Goal: Contribute content

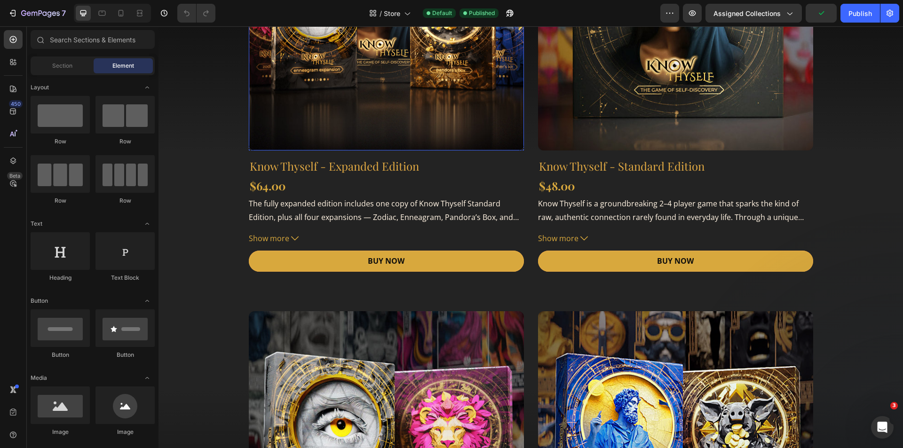
scroll to position [282, 0]
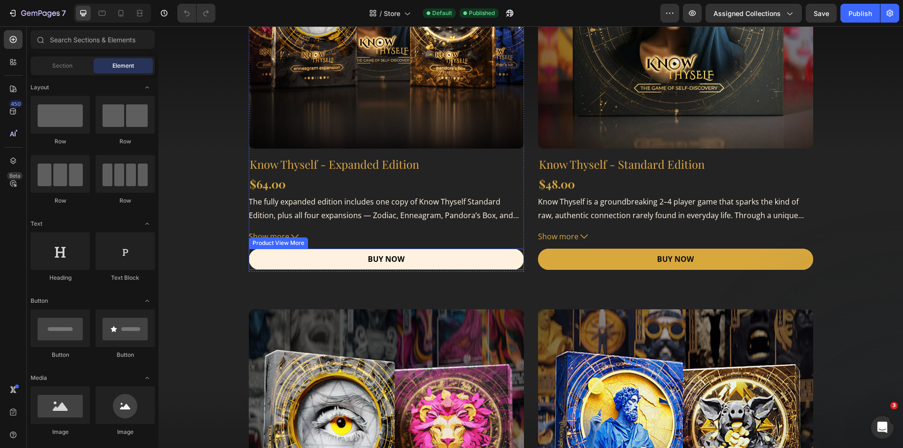
click at [298, 257] on button "BUY NOW" at bounding box center [386, 259] width 275 height 21
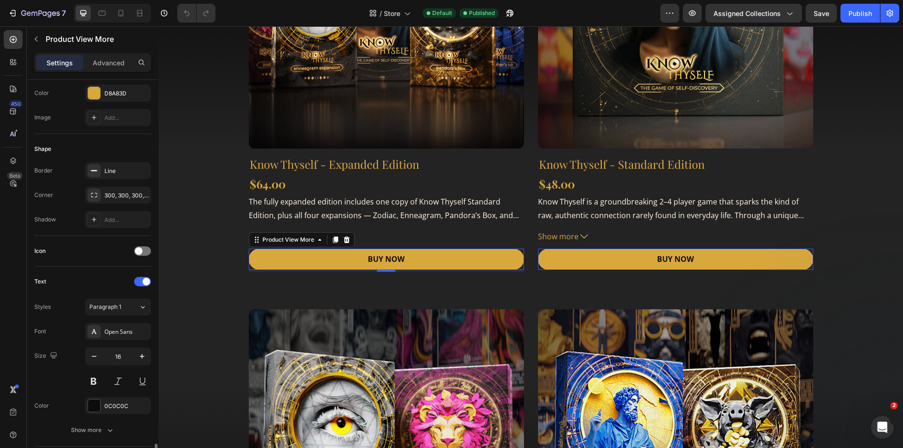
scroll to position [362, 0]
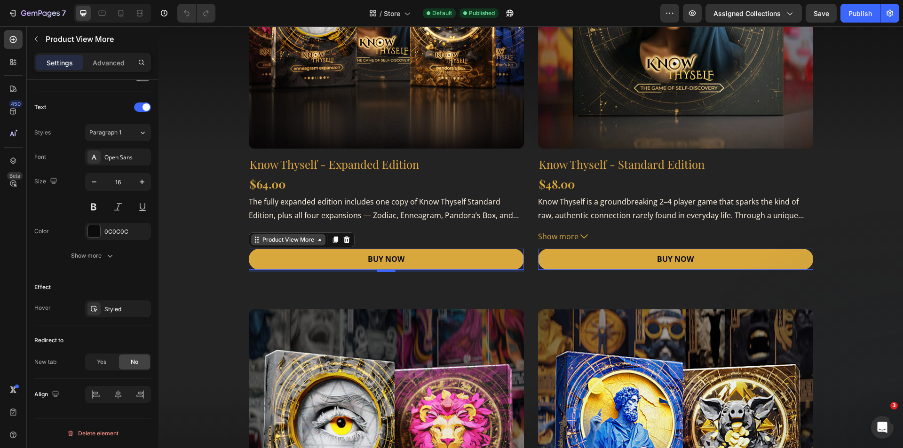
click at [317, 243] on icon at bounding box center [320, 240] width 8 height 8
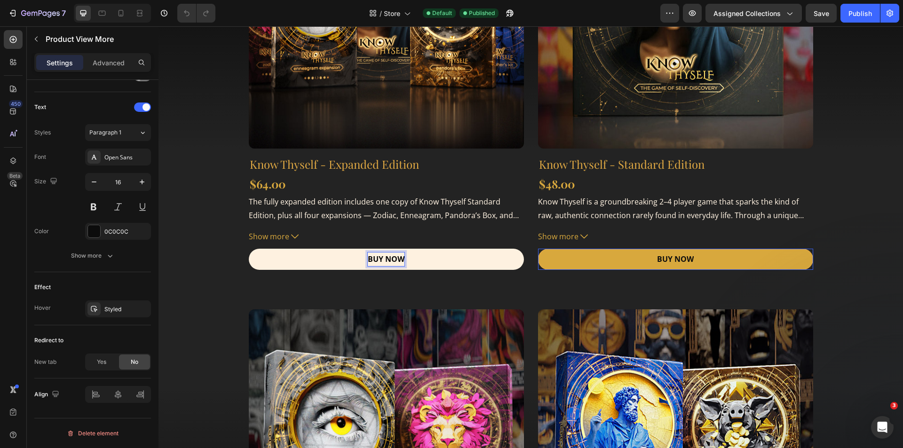
click at [384, 257] on strong "BUY NOW" at bounding box center [386, 259] width 37 height 10
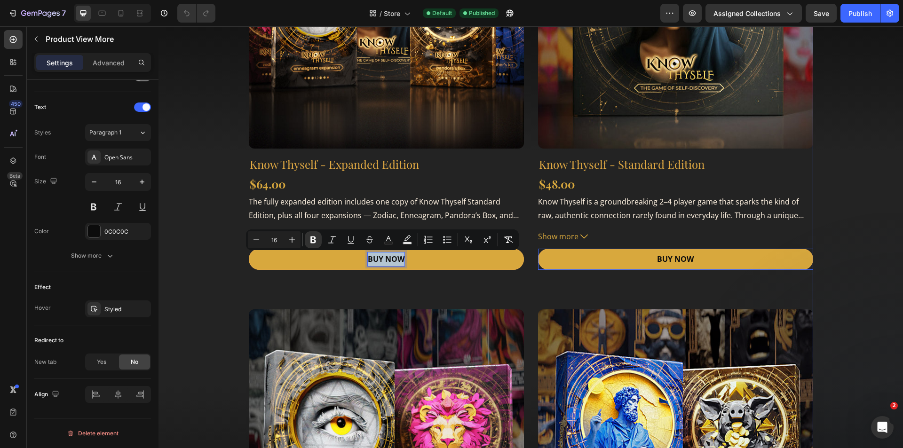
click at [418, 281] on div "Product Images & Gallery Row Know Thyself - Expanded Edition (P) Title $64.00 (…" at bounding box center [531, 291] width 564 height 834
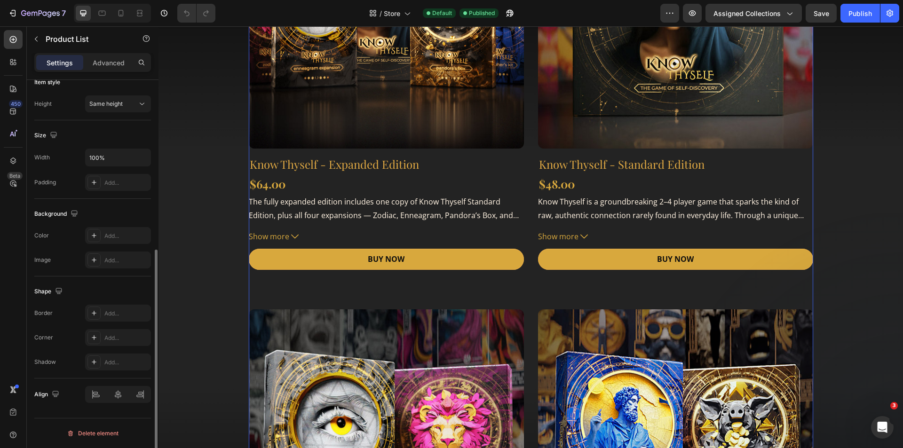
scroll to position [0, 0]
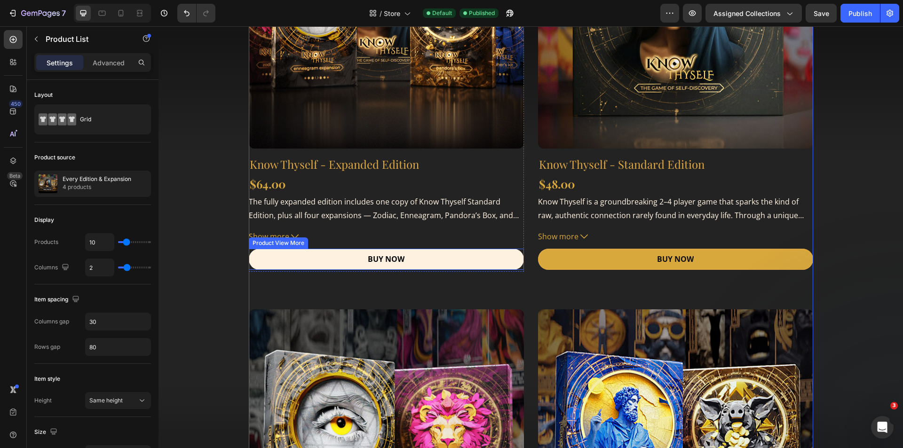
click at [411, 256] on button "BUY NOW" at bounding box center [386, 259] width 275 height 21
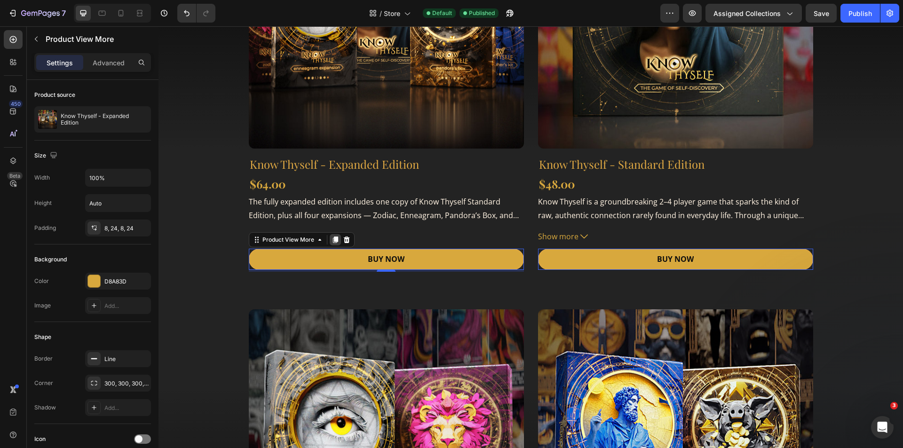
click at [331, 239] on icon at bounding box center [335, 240] width 8 height 8
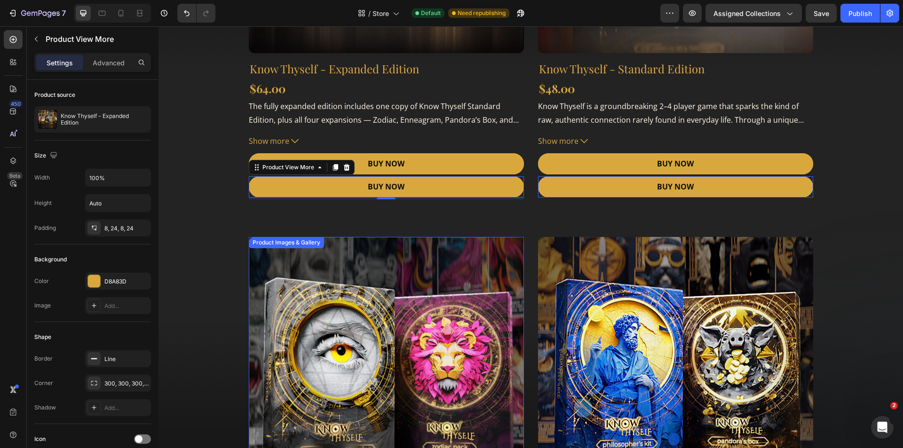
scroll to position [376, 0]
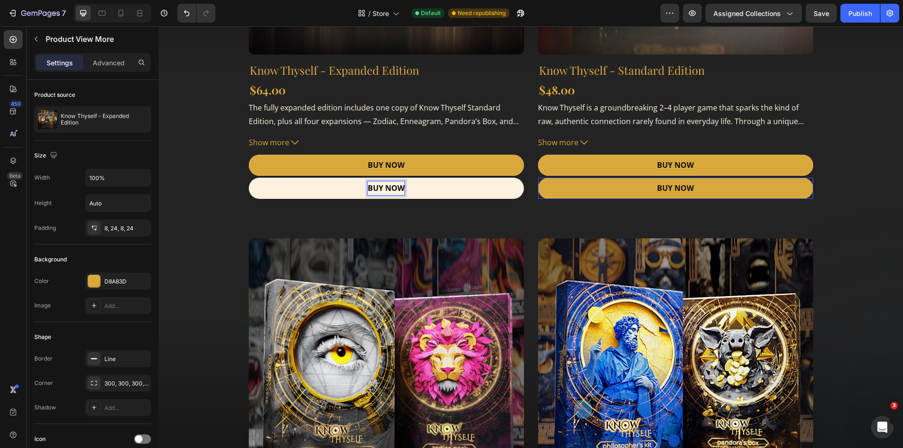
click at [419, 192] on button "BUY NOW" at bounding box center [386, 188] width 275 height 21
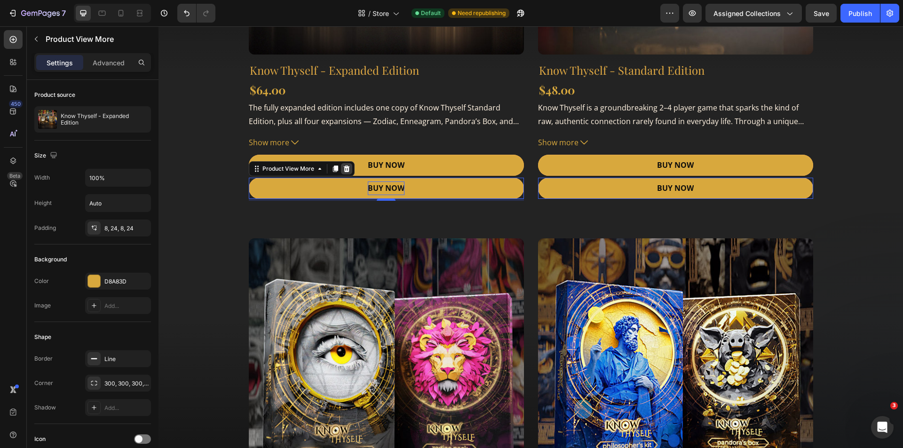
click at [344, 167] on icon at bounding box center [346, 168] width 6 height 7
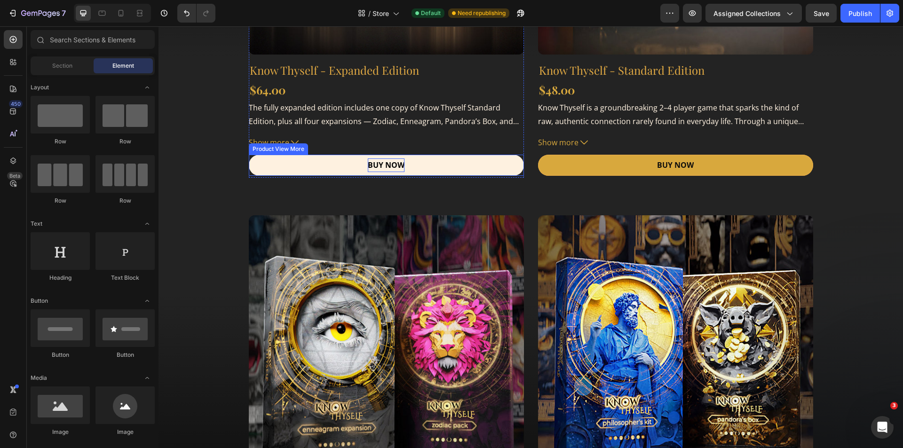
click at [386, 162] on strong "BUY NOW" at bounding box center [386, 165] width 37 height 10
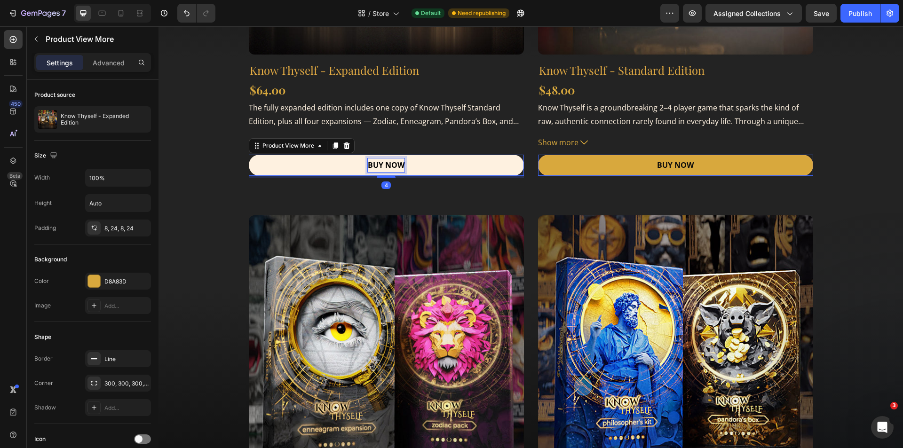
click at [382, 164] on strong "BUY NOW" at bounding box center [386, 165] width 37 height 10
click at [249, 155] on button "LEARN" at bounding box center [386, 165] width 275 height 21
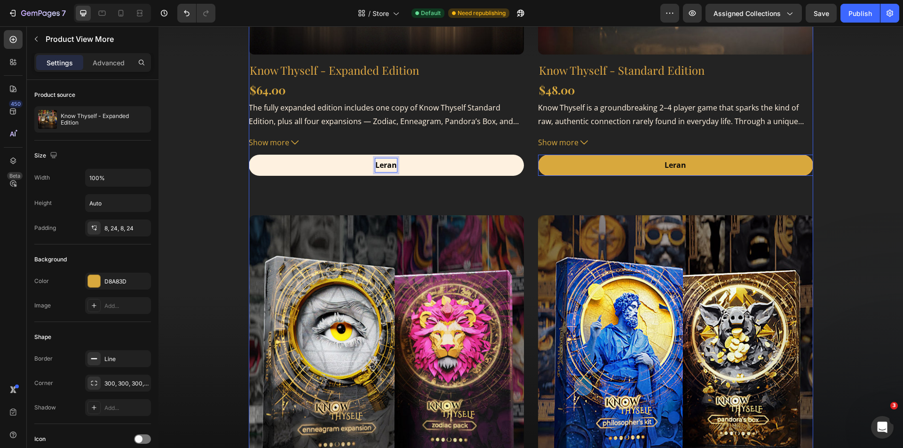
click at [249, 155] on button "Leran" at bounding box center [386, 165] width 275 height 21
click at [249, 155] on button "Leran LEARN" at bounding box center [386, 165] width 275 height 21
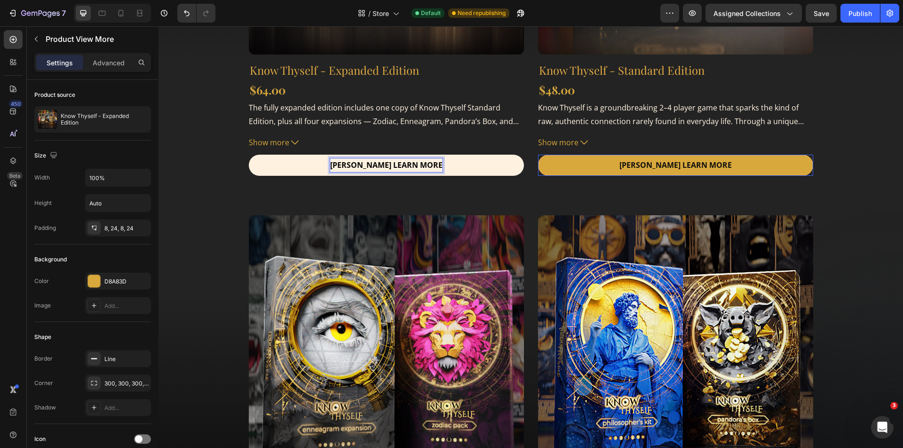
click at [368, 166] on strong "Leran LEARN MORE" at bounding box center [386, 165] width 112 height 10
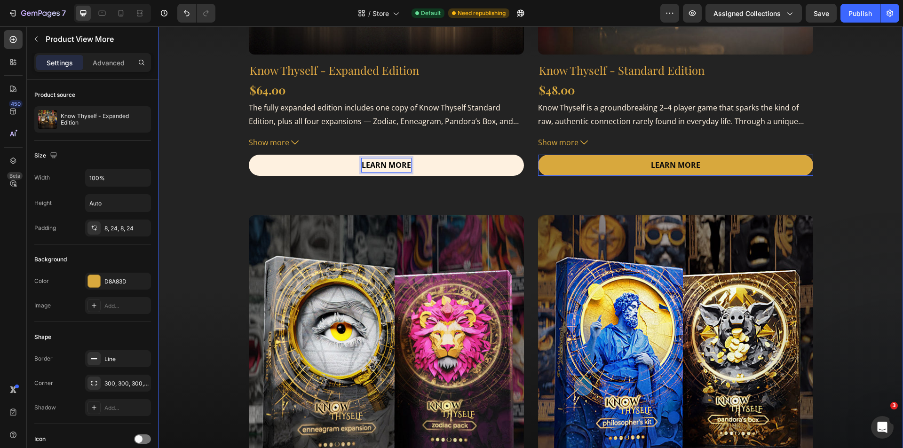
click at [221, 185] on div "Product Images & Gallery Row Know Thyself - Expanded Edition (P) Title $64.00 (…" at bounding box center [530, 197] width 730 height 834
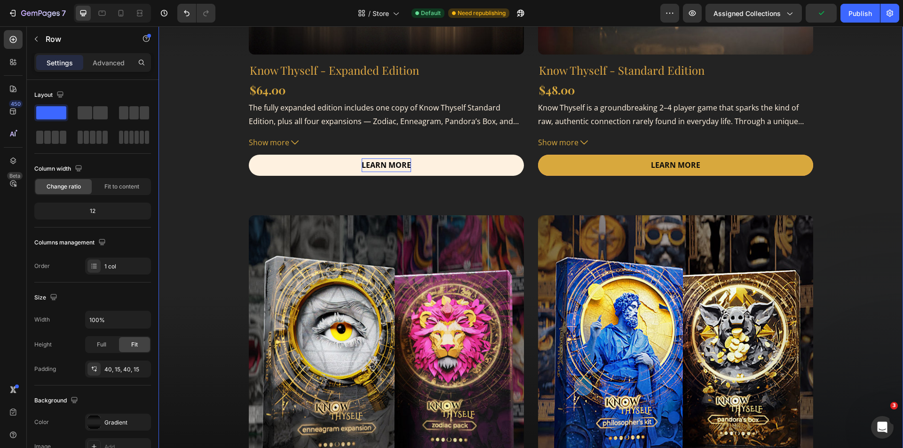
click at [848, 172] on div "Product Images & Gallery Row Know Thyself - Expanded Edition (P) Title $64.00 (…" at bounding box center [530, 197] width 730 height 834
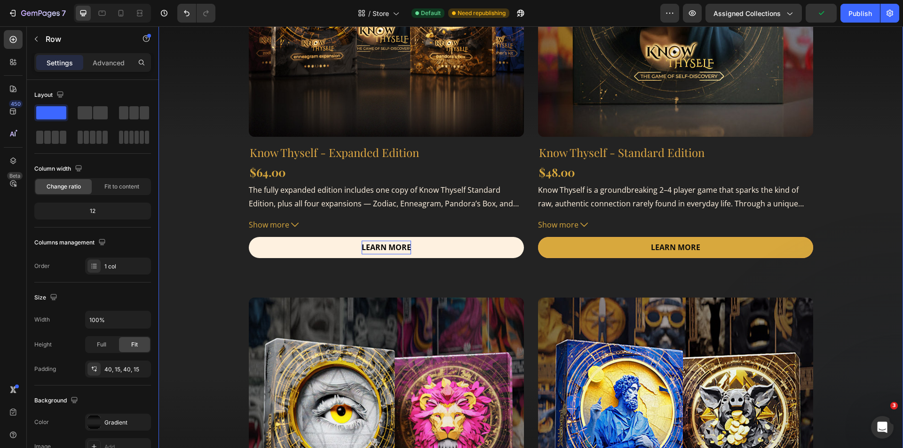
scroll to position [282, 0]
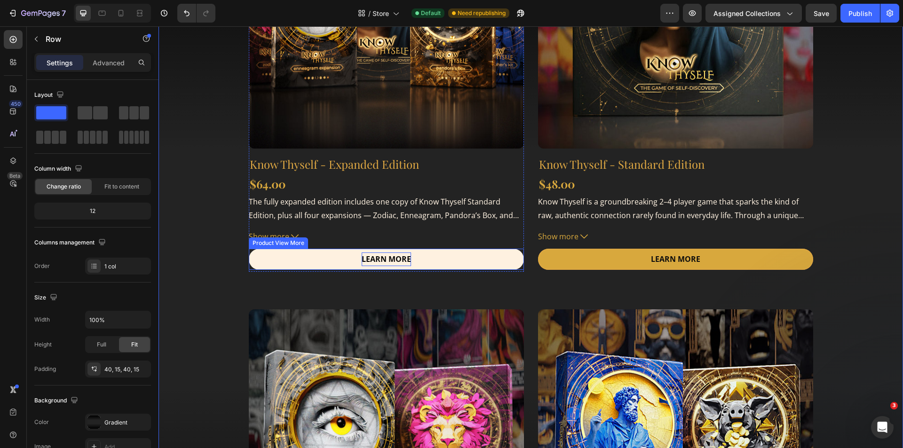
click at [433, 259] on button "LEARN MORE" at bounding box center [386, 259] width 275 height 21
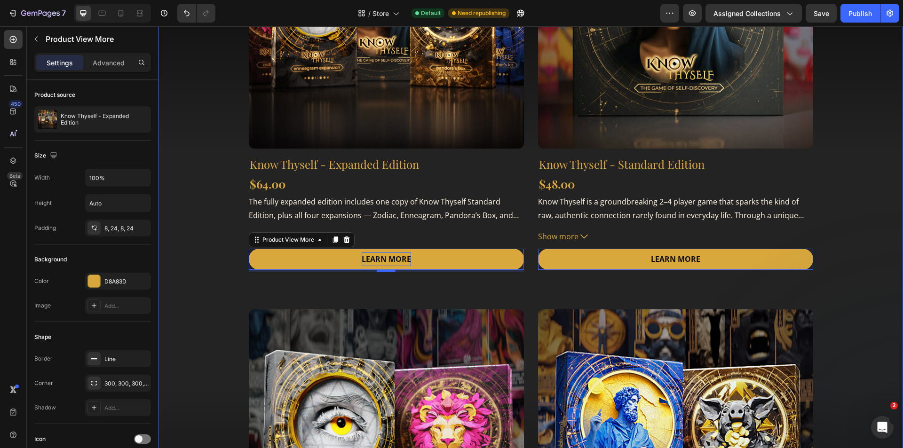
click at [194, 222] on div "Product Images & Gallery Row Know Thyself - Expanded Edition (P) Title $64.00 (…" at bounding box center [530, 291] width 730 height 834
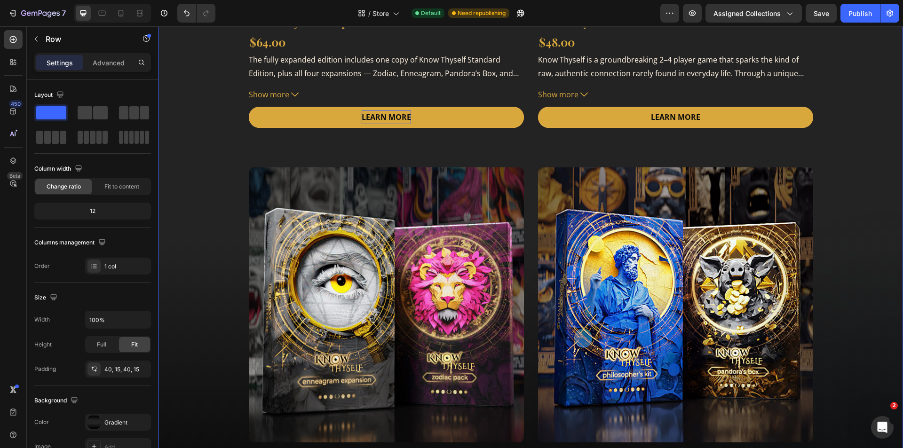
scroll to position [423, 0]
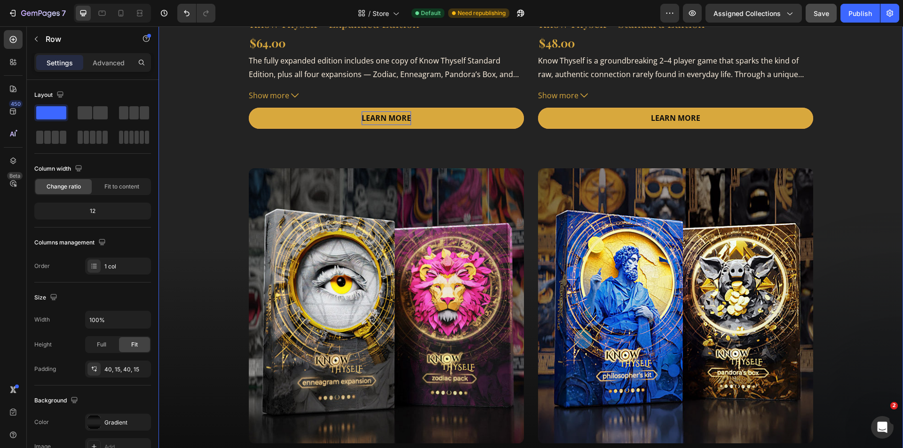
click at [826, 14] on span "Save" at bounding box center [821, 13] width 16 height 8
click at [871, 10] on div "Publish" at bounding box center [860, 13] width 24 height 10
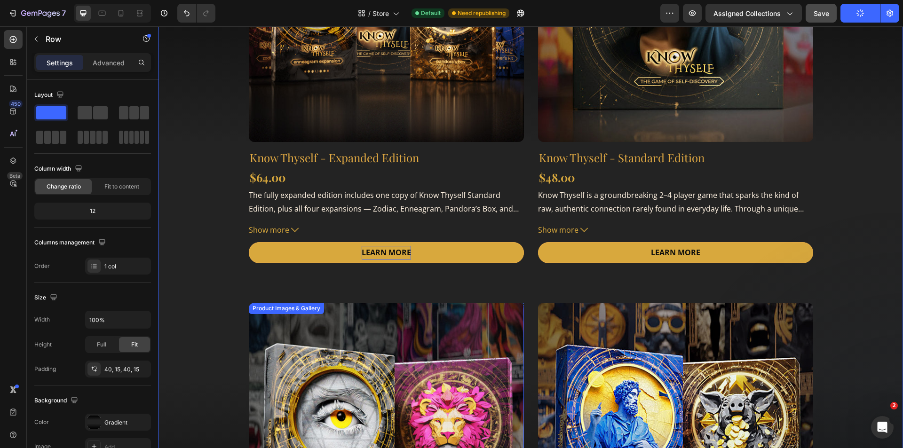
scroll to position [282, 0]
